Goal: Navigation & Orientation: Find specific page/section

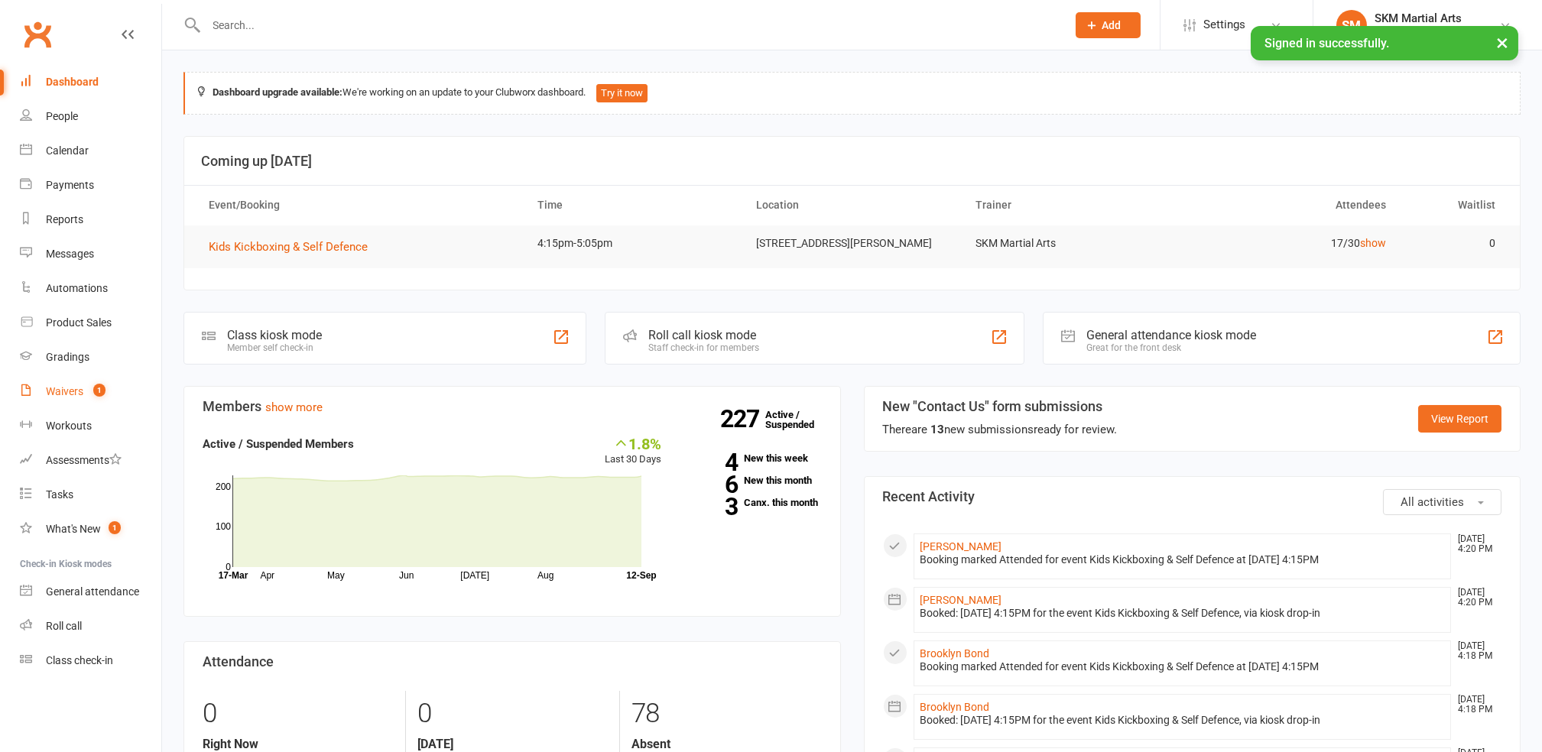
click at [79, 400] on link "Waivers 1" at bounding box center [90, 391] width 141 height 34
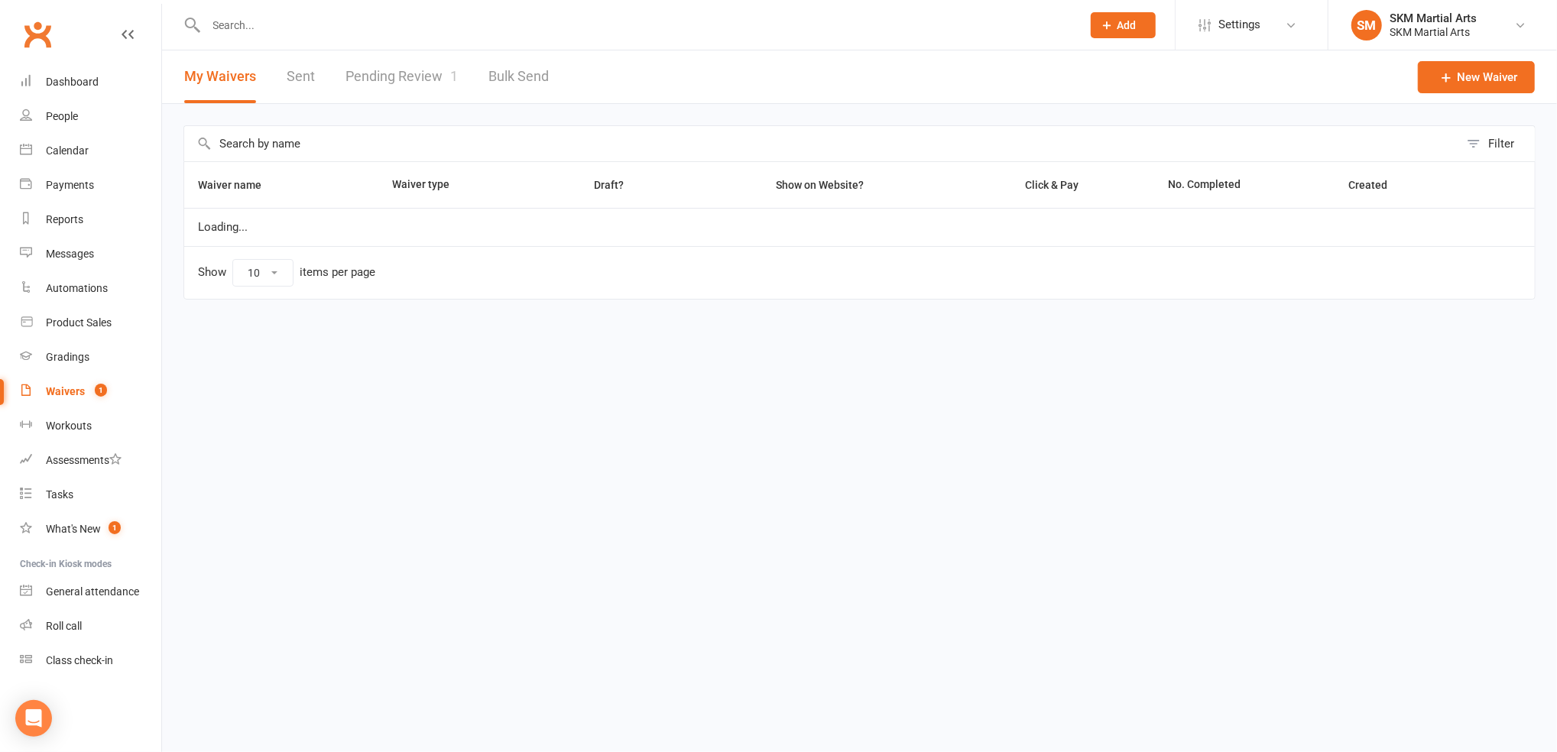
select select "25"
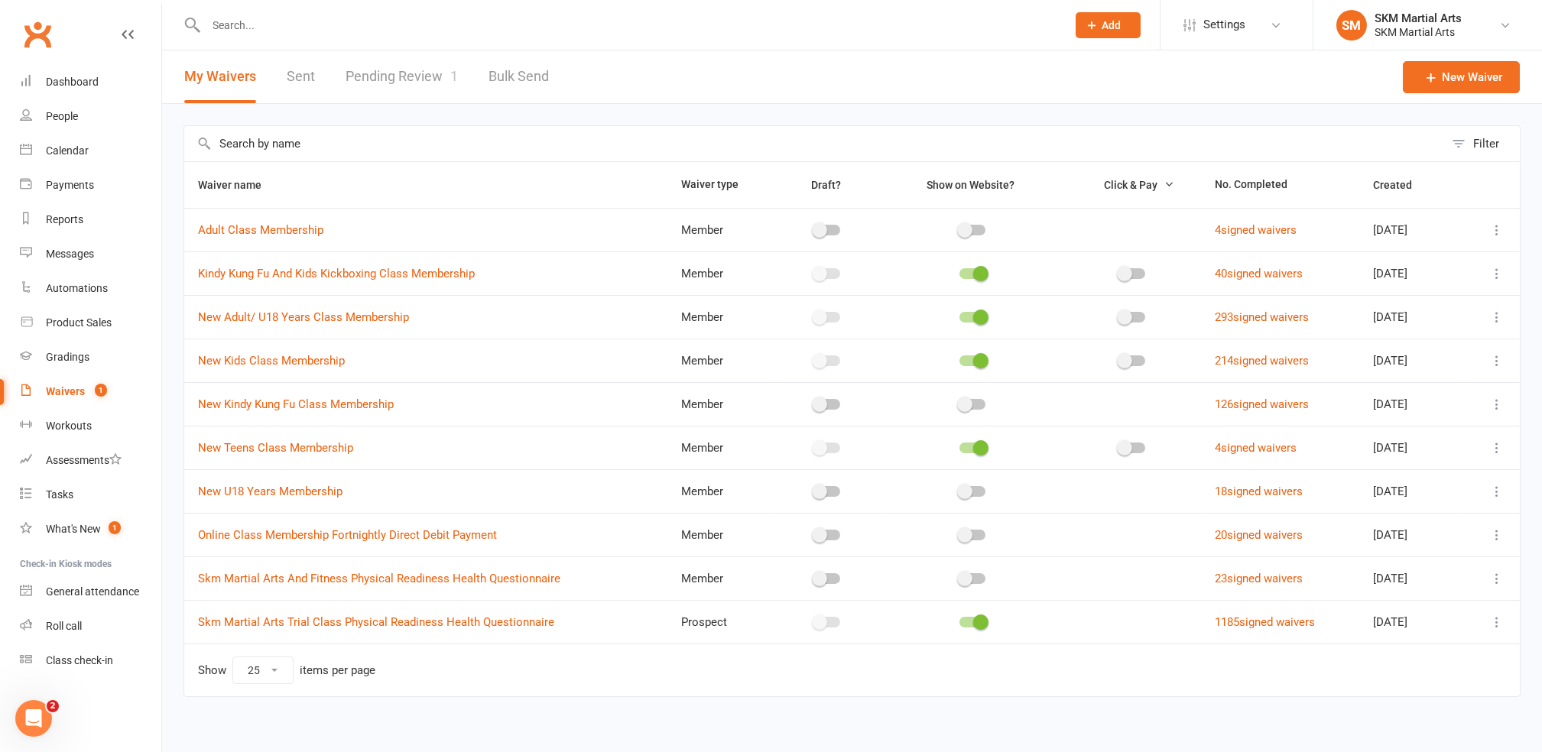
click at [401, 75] on link "Pending Review 1" at bounding box center [401, 76] width 112 height 53
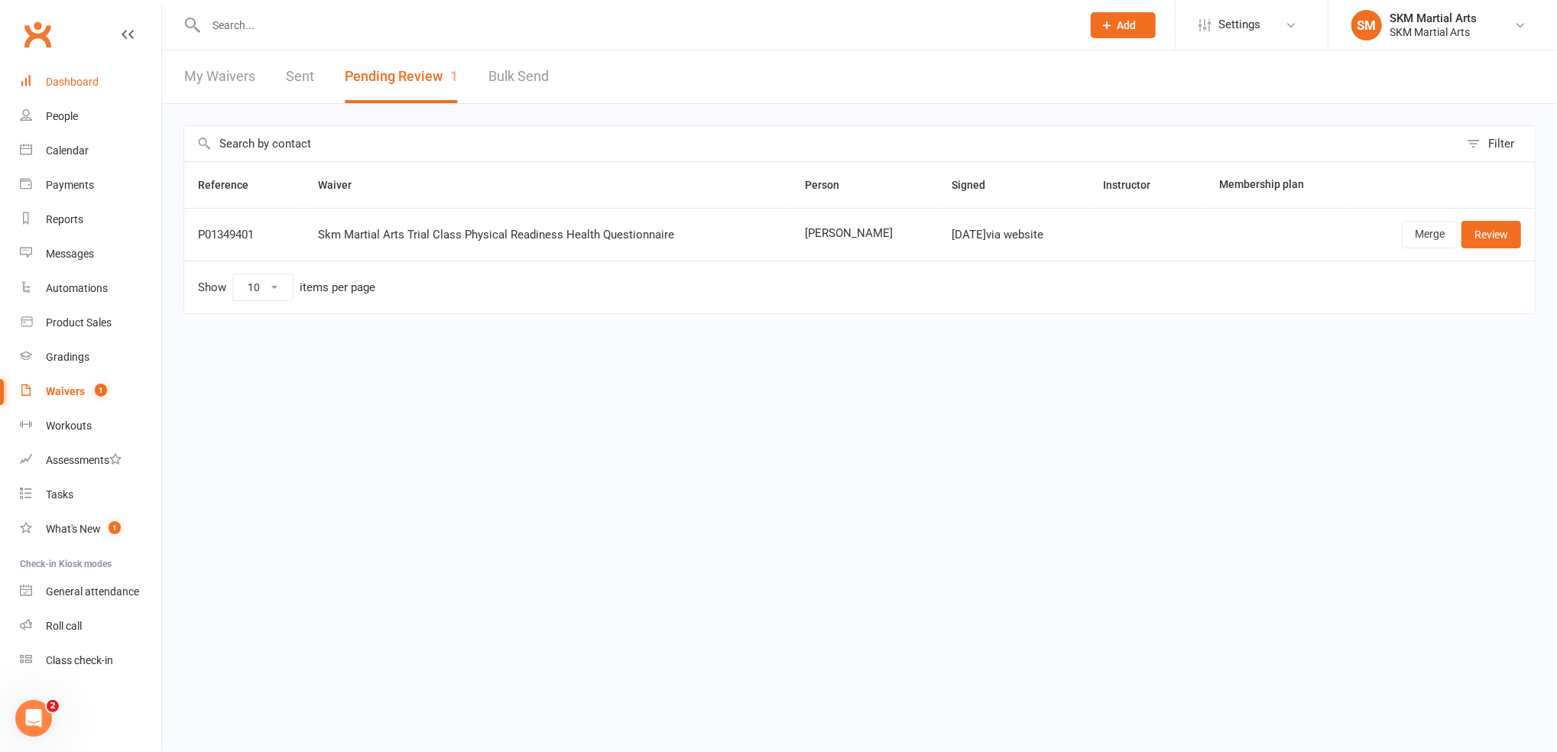
click at [107, 76] on link "Dashboard" at bounding box center [90, 82] width 141 height 34
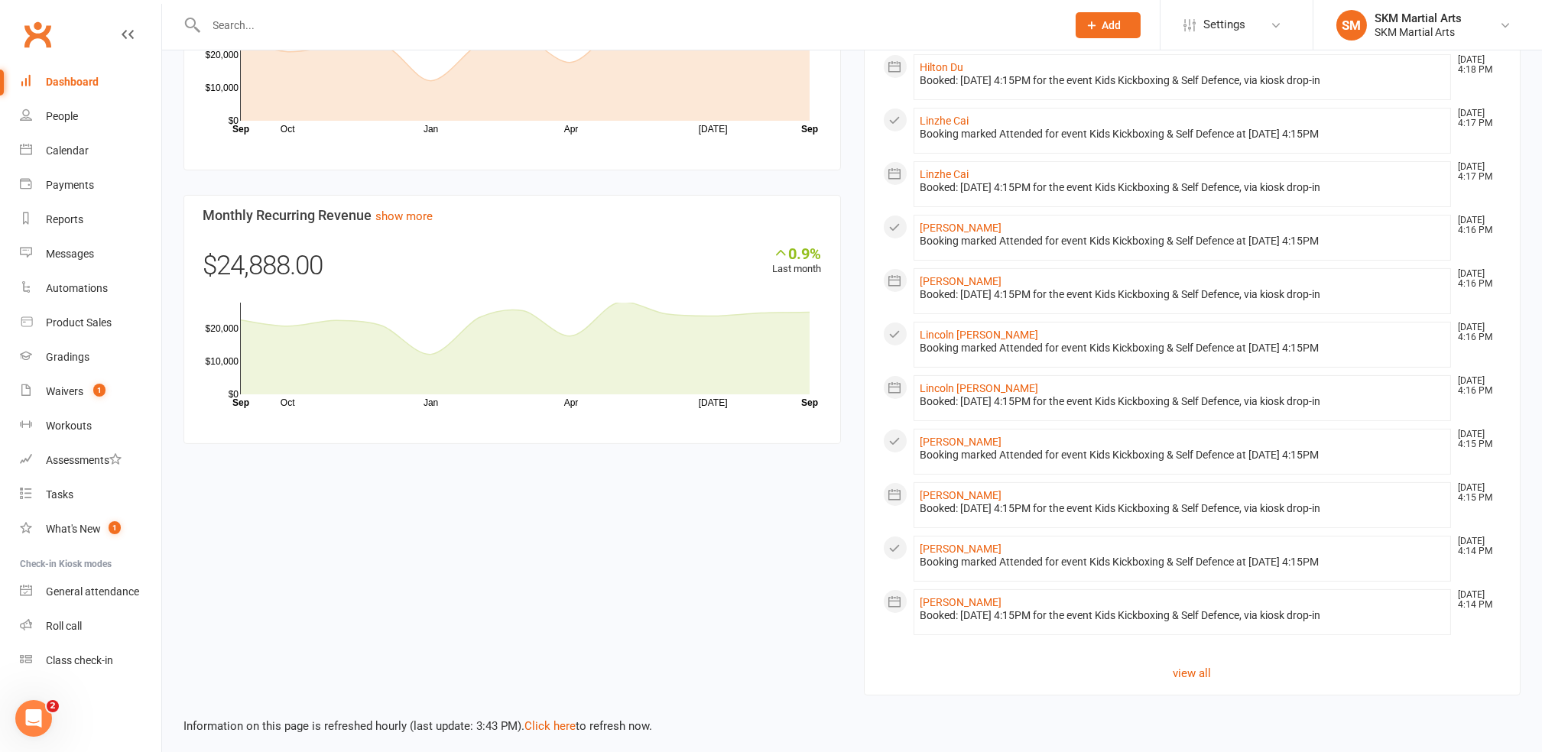
scroll to position [968, 0]
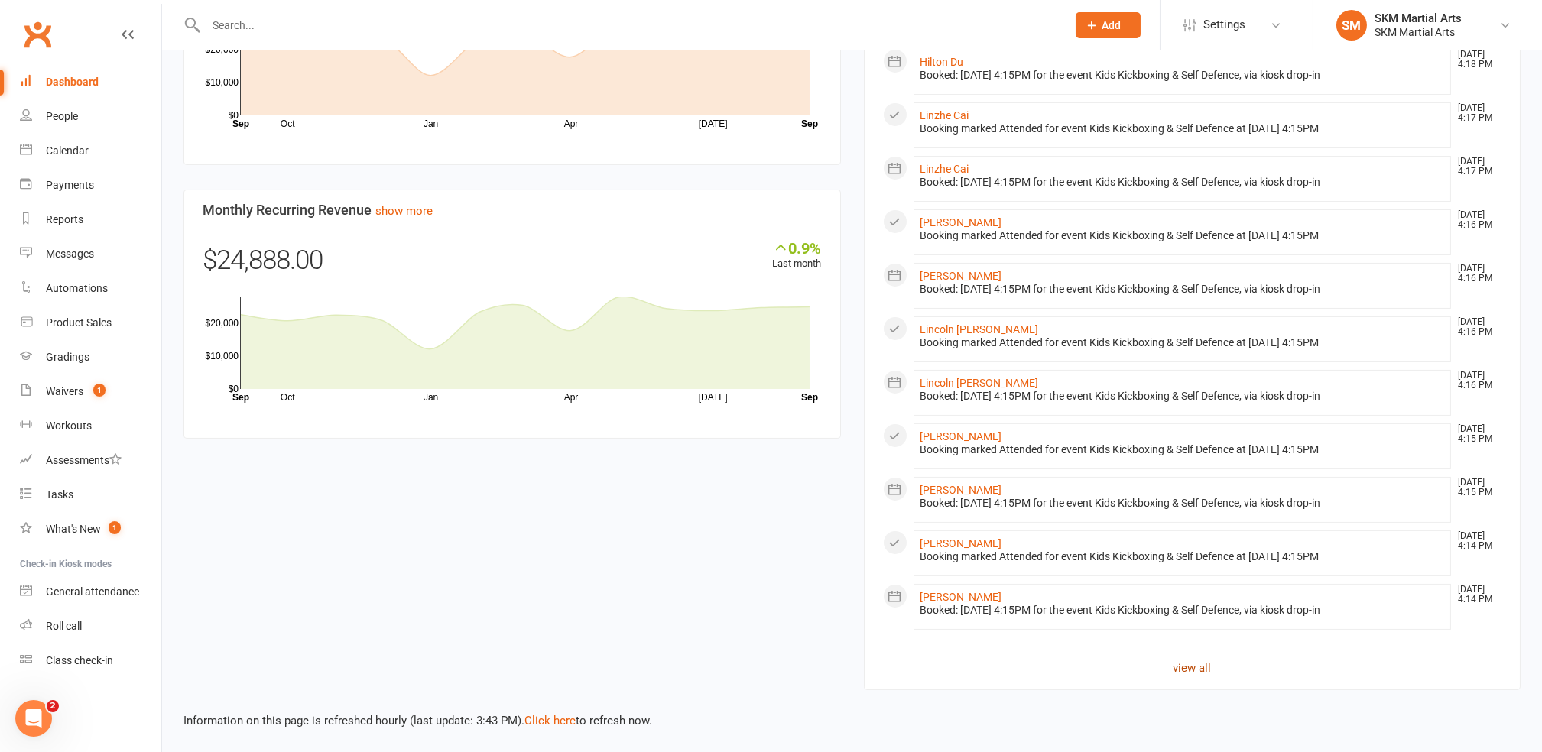
click at [1167, 663] on link "view all" at bounding box center [1192, 668] width 619 height 18
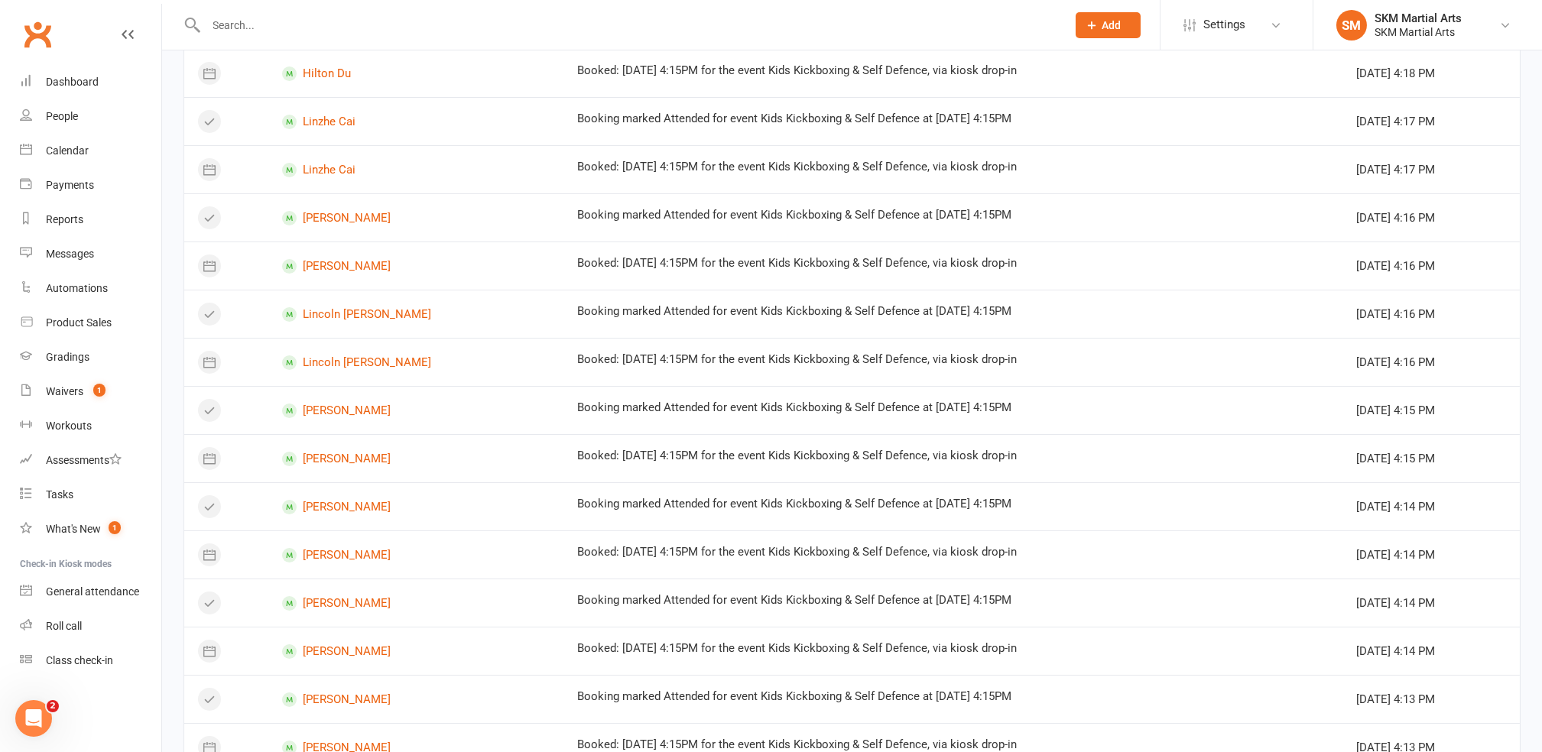
scroll to position [732, 0]
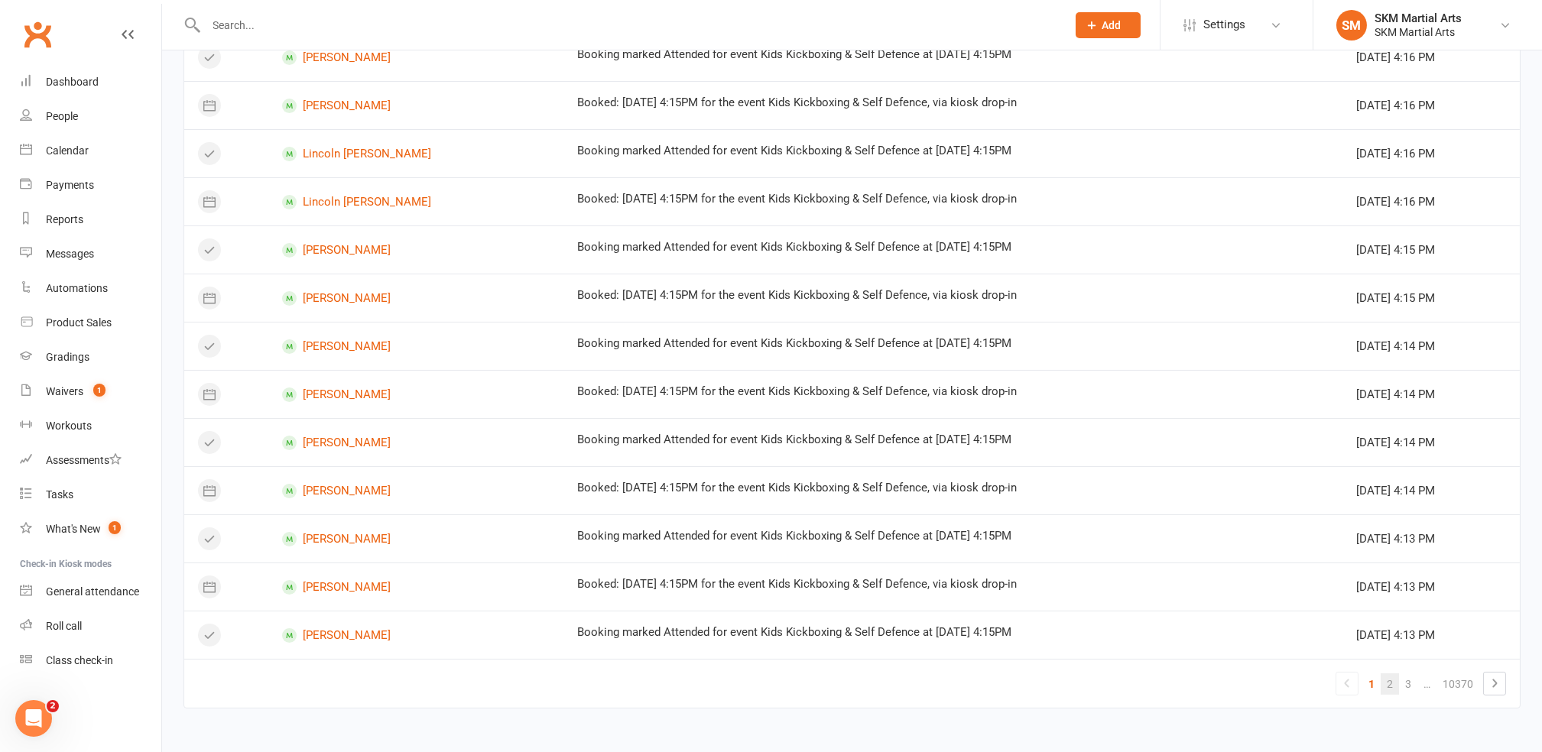
click at [1394, 682] on link "2" at bounding box center [1389, 683] width 18 height 21
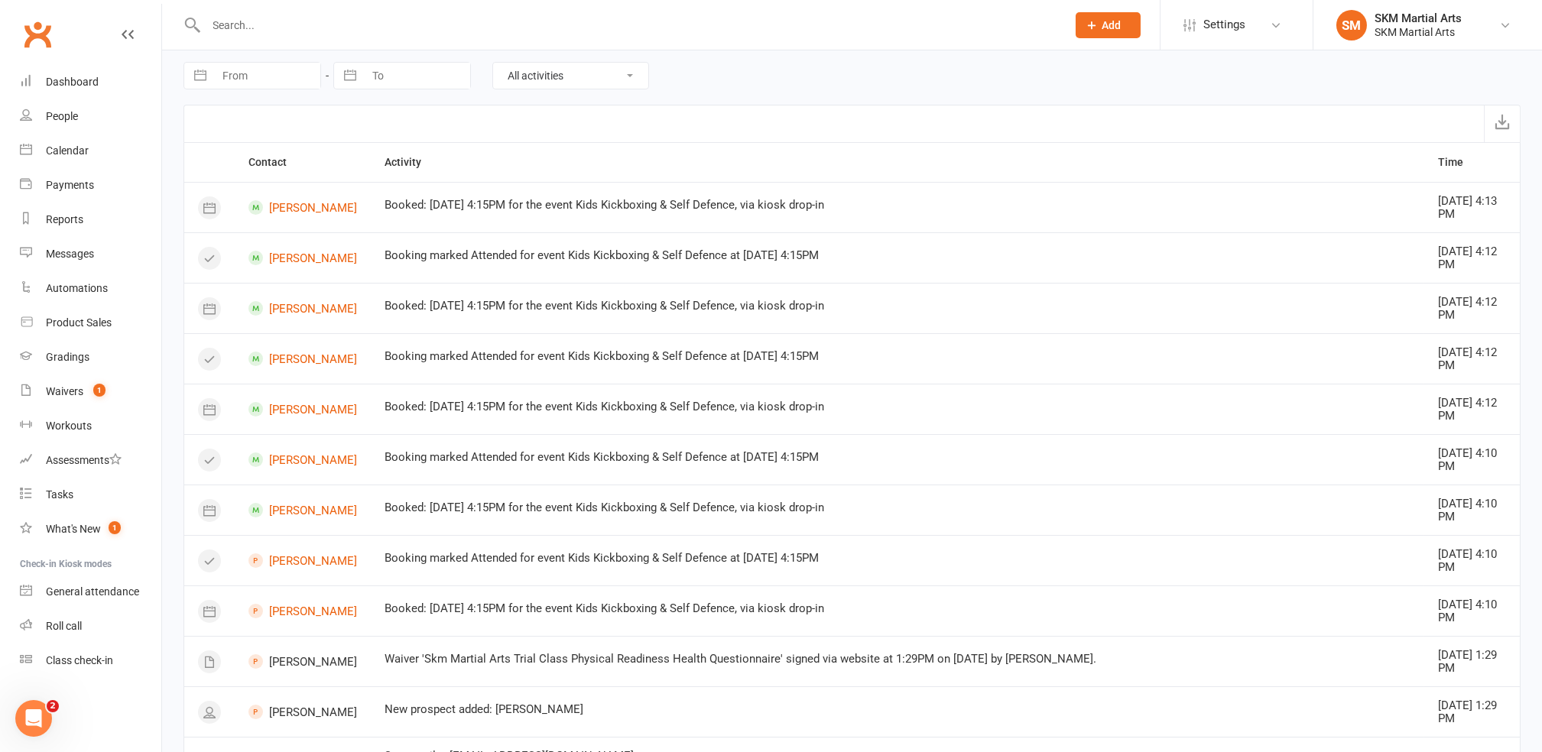
scroll to position [0, 0]
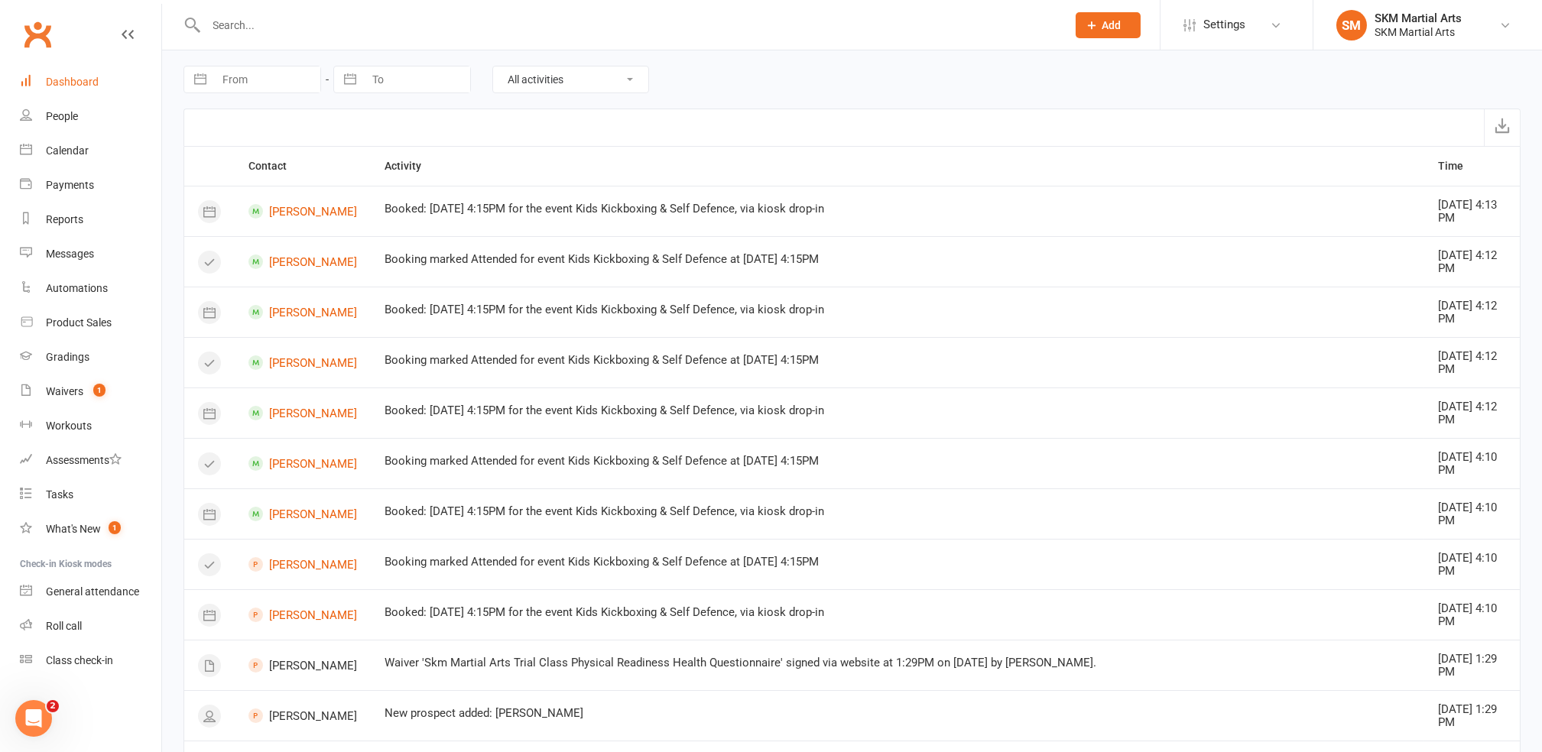
click at [56, 81] on div "Dashboard" at bounding box center [72, 82] width 53 height 12
